Goal: Information Seeking & Learning: Learn about a topic

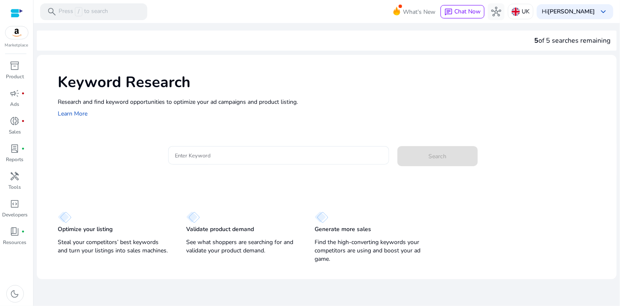
click at [217, 149] on div at bounding box center [278, 155] width 207 height 18
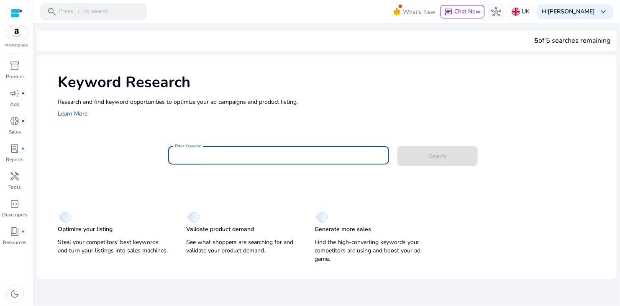
click at [222, 155] on input "Enter Keyword" at bounding box center [278, 155] width 207 height 9
type input "**********"
click at [397, 146] on button "Search" at bounding box center [437, 156] width 80 height 20
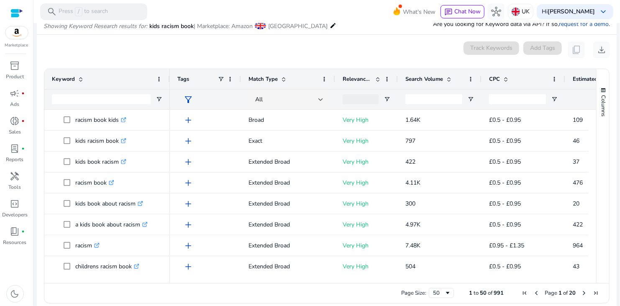
click at [583, 77] on span "Estimated Orders/Month" at bounding box center [598, 79] width 50 height 8
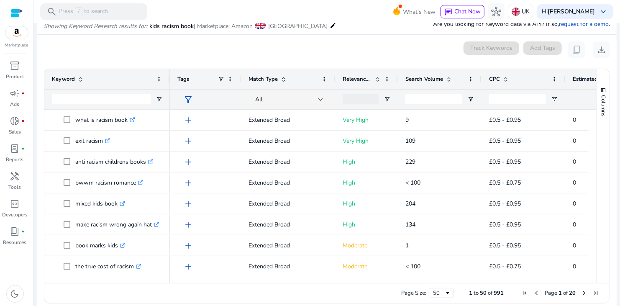
click at [583, 77] on span "Estimated Orders/Month" at bounding box center [598, 79] width 50 height 8
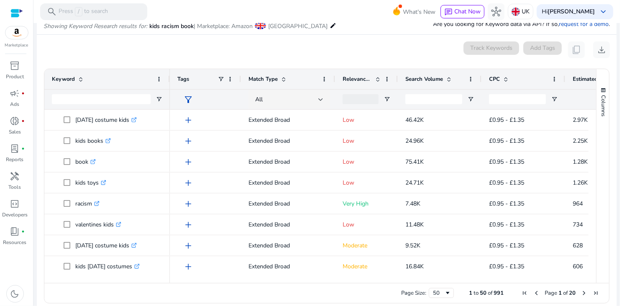
drag, startPoint x: 561, startPoint y: 97, endPoint x: 595, endPoint y: 132, distance: 48.5
click at [597, 128] on div "Keyword Tags Match Type 1" at bounding box center [326, 176] width 565 height 214
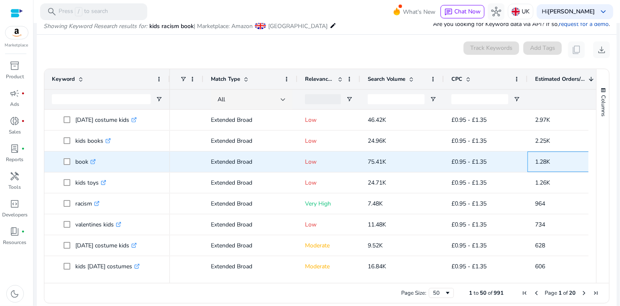
scroll to position [0, 146]
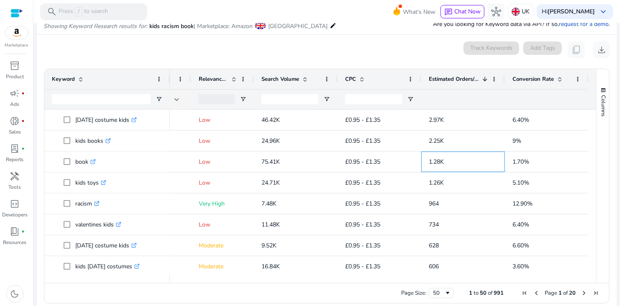
drag, startPoint x: 578, startPoint y: 164, endPoint x: 591, endPoint y: 164, distance: 12.6
click at [591, 164] on div "[DATE] costume kids .st0{fill:#2c8af8} kids books .st0{fill:#2c8af8} book .st0{…" at bounding box center [320, 193] width 552 height 166
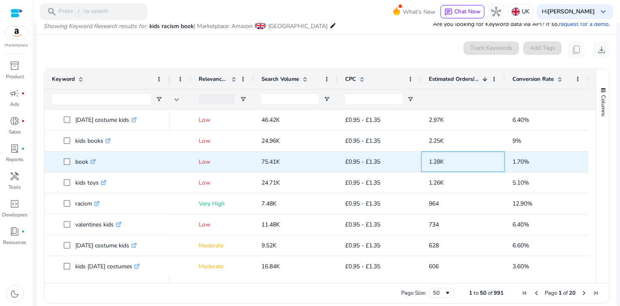
click at [465, 156] on span "1.28K" at bounding box center [463, 161] width 69 height 17
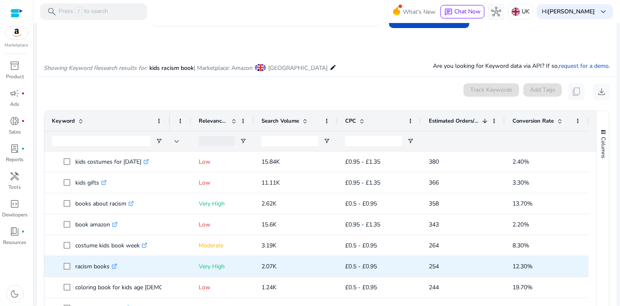
scroll to position [335, 0]
